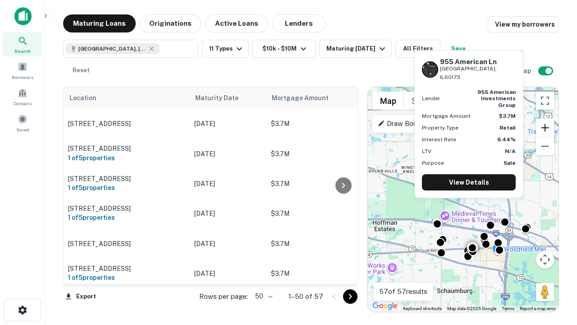
click at [545, 128] on button "Zoom in" at bounding box center [545, 128] width 18 height 18
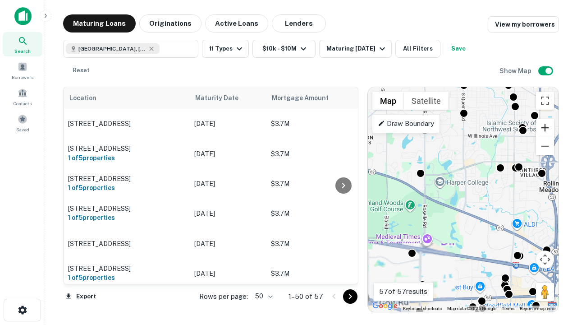
click at [545, 128] on button "Zoom in" at bounding box center [545, 128] width 18 height 18
